Goal: Transaction & Acquisition: Purchase product/service

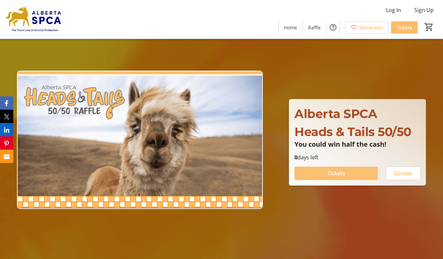
click at [340, 173] on span "Tickets" at bounding box center [336, 173] width 18 height 8
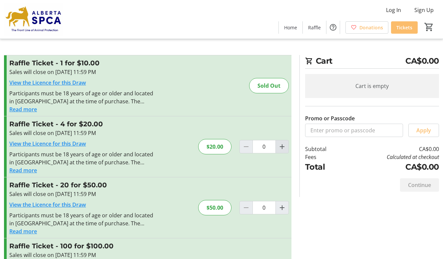
click at [281, 145] on mat-icon "Increment by one" at bounding box center [282, 147] width 8 height 8
type input "1"
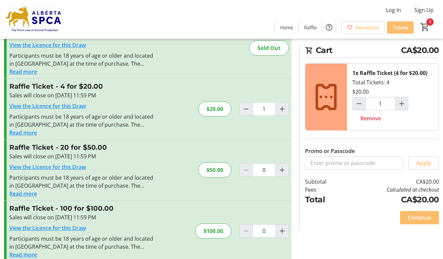
scroll to position [37, 0]
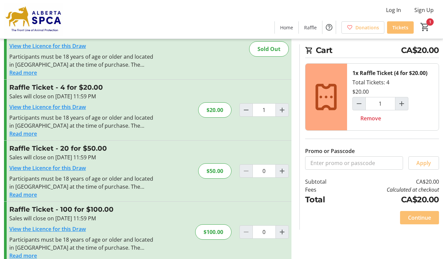
click at [411, 216] on span "Continue" at bounding box center [419, 218] width 23 height 8
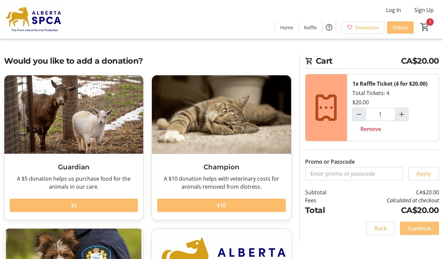
click at [418, 227] on span "Continue" at bounding box center [419, 228] width 23 height 8
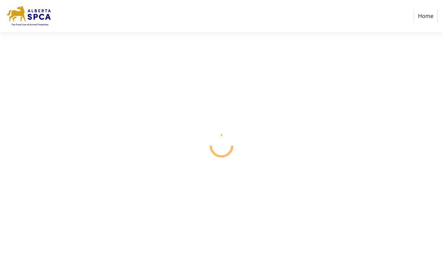
select select "CA"
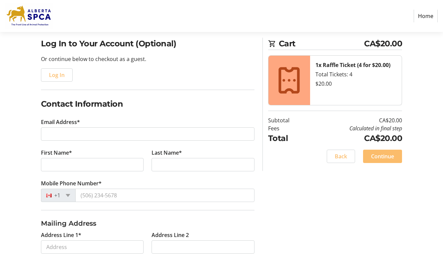
scroll to position [48, 0]
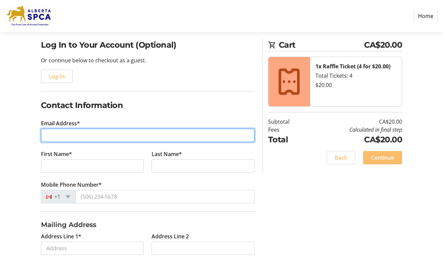
click at [99, 134] on input "Email Address*" at bounding box center [148, 135] width 214 height 13
type input "[EMAIL_ADDRESS][DOMAIN_NAME]"
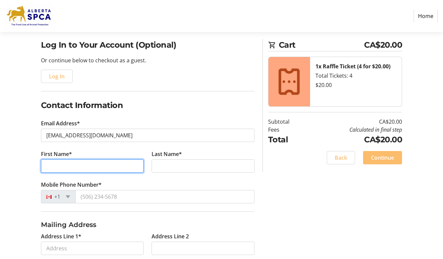
type input "[PERSON_NAME]"
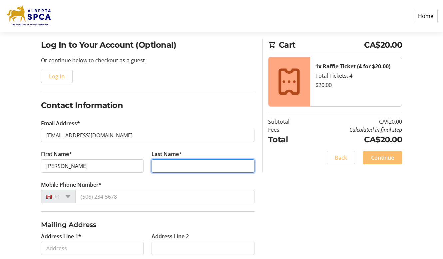
type input "[GEOGRAPHIC_DATA]"
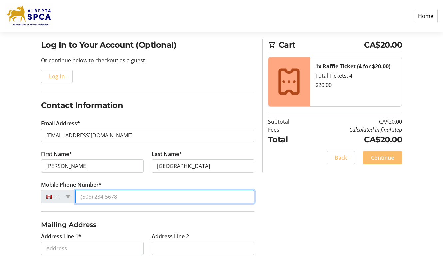
type input "[PHONE_NUMBER]"
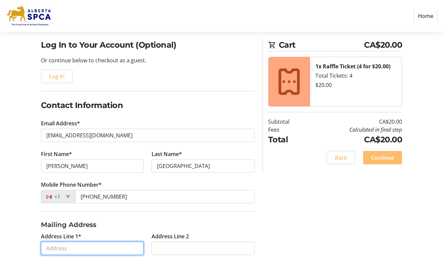
type input "[STREET_ADDRESS][PERSON_NAME]"
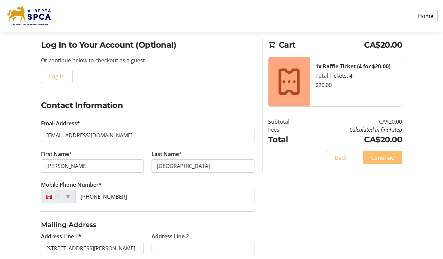
type input "Red Deer"
select select "AB"
type input "T4P 0C1"
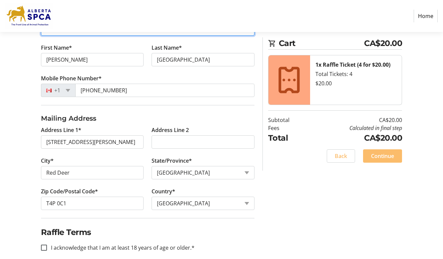
scroll to position [163, 0]
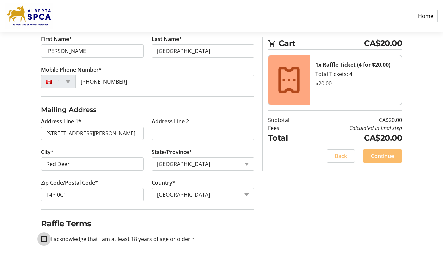
click at [46, 238] on input "I acknowledge that I am at least 18 years of age or older.*" at bounding box center [44, 239] width 6 height 6
checkbox input "true"
click at [377, 155] on span "Continue" at bounding box center [382, 156] width 23 height 8
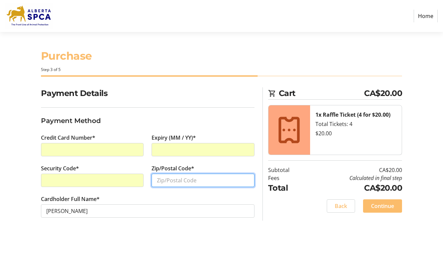
click at [196, 180] on input "Zip/Postal Code*" at bounding box center [203, 180] width 103 height 13
type input "T4P 0C1"
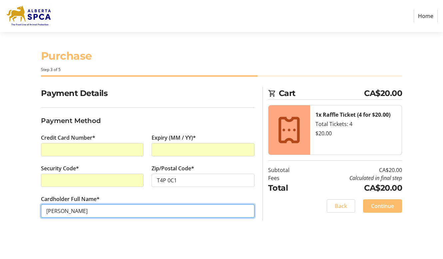
click at [60, 212] on input "[PERSON_NAME]" at bounding box center [148, 210] width 214 height 13
type input "[PERSON_NAME]"
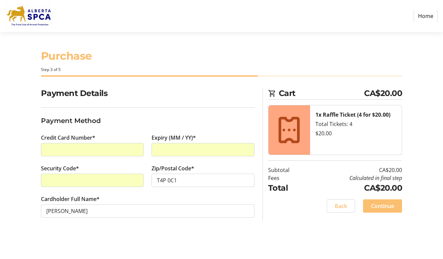
click at [377, 207] on span "Continue" at bounding box center [382, 206] width 23 height 8
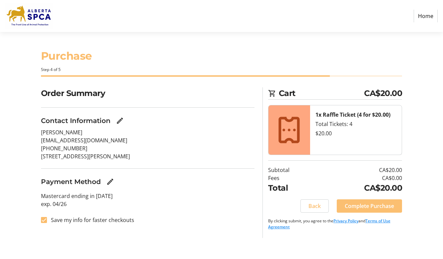
click at [366, 205] on span "Complete Purchase" at bounding box center [369, 206] width 49 height 8
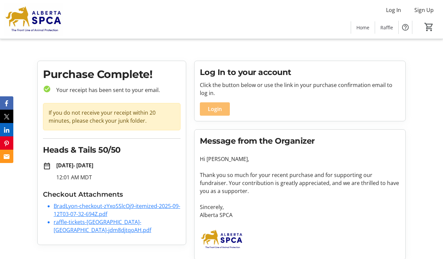
click at [137, 222] on link "raffle-tickets-[GEOGRAPHIC_DATA]-[GEOGRAPHIC_DATA]-jdm8djtqoAH.pdf" at bounding box center [103, 225] width 98 height 15
